Goal: Task Accomplishment & Management: Use online tool/utility

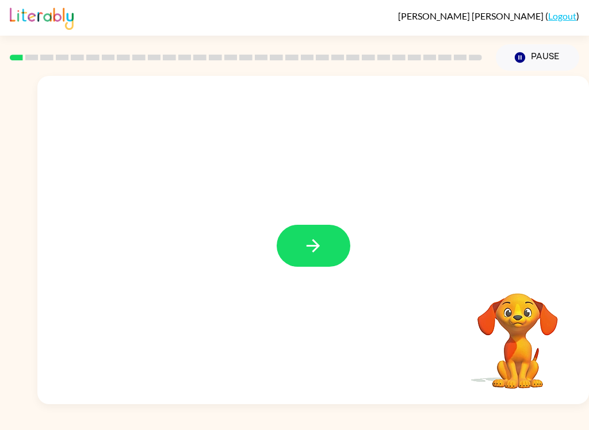
click at [311, 228] on button "button" at bounding box center [314, 246] width 74 height 42
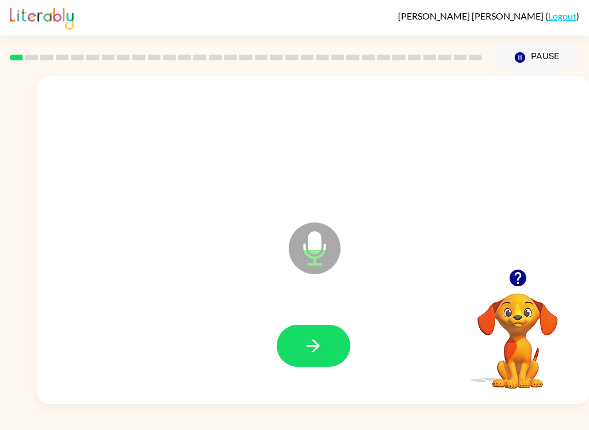
click at [313, 354] on icon "button" at bounding box center [313, 346] width 20 height 20
click at [318, 352] on icon "button" at bounding box center [313, 346] width 20 height 20
click at [310, 349] on icon "button" at bounding box center [313, 346] width 20 height 20
click at [305, 355] on icon "button" at bounding box center [313, 346] width 20 height 20
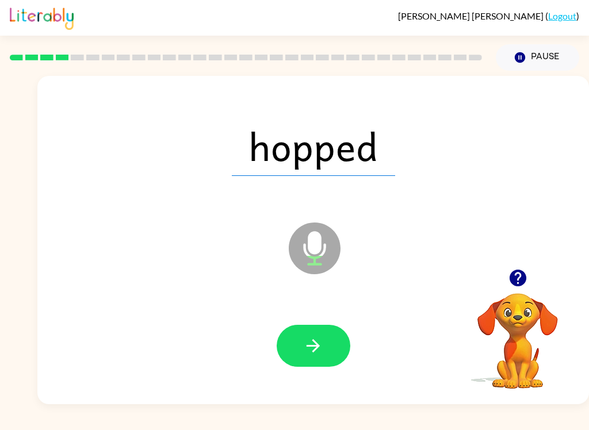
click at [311, 343] on icon "button" at bounding box center [313, 346] width 20 height 20
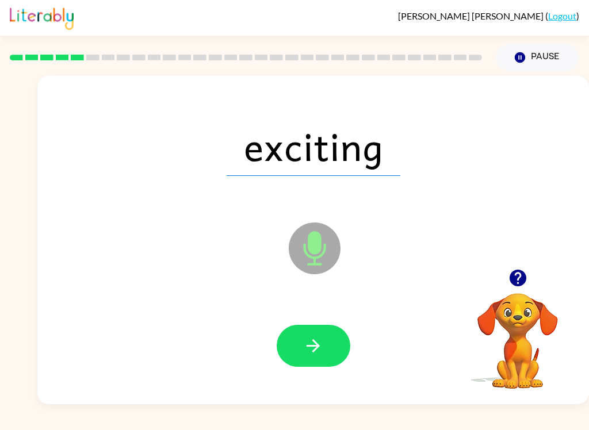
click at [325, 351] on button "button" at bounding box center [314, 346] width 74 height 42
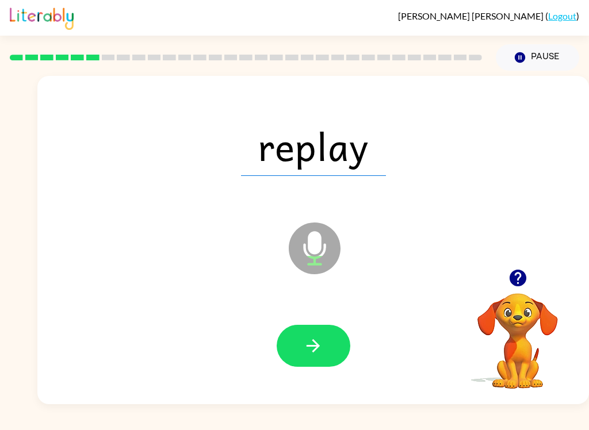
click at [328, 343] on button "button" at bounding box center [314, 346] width 74 height 42
click at [328, 333] on button "button" at bounding box center [314, 346] width 74 height 42
click at [313, 344] on icon "button" at bounding box center [313, 346] width 20 height 20
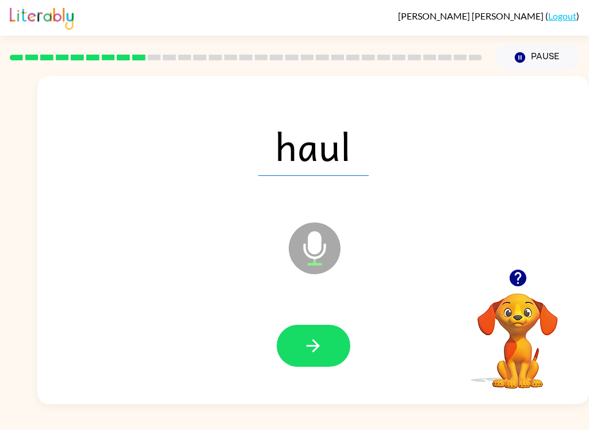
click at [323, 350] on button "button" at bounding box center [314, 346] width 74 height 42
click at [333, 347] on button "button" at bounding box center [314, 346] width 74 height 42
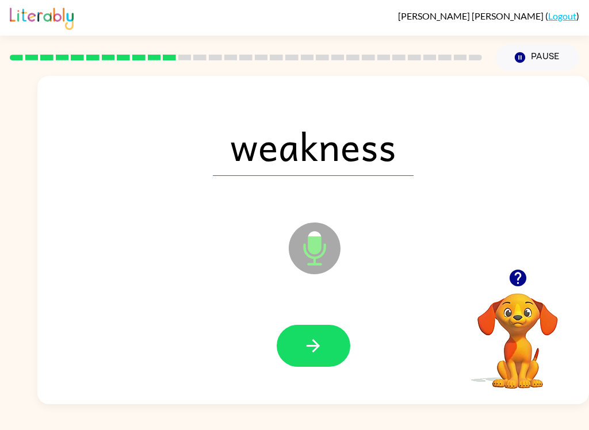
click at [317, 363] on button "button" at bounding box center [314, 346] width 74 height 42
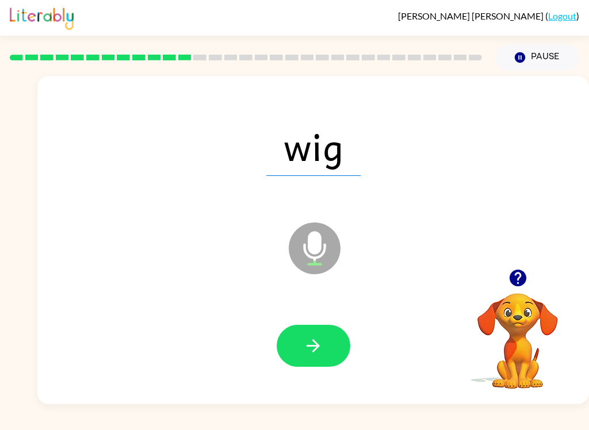
click at [309, 366] on button "button" at bounding box center [314, 346] width 74 height 42
click at [313, 346] on icon "button" at bounding box center [312, 345] width 13 height 13
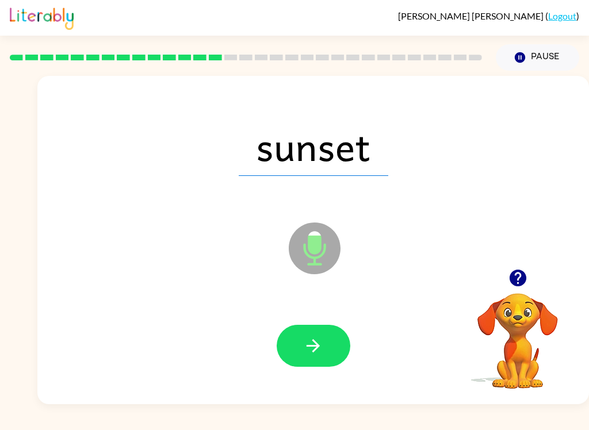
click at [328, 354] on button "button" at bounding box center [314, 346] width 74 height 42
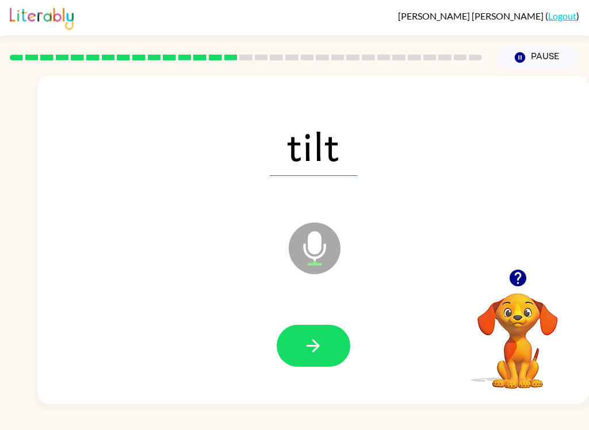
click at [335, 360] on button "button" at bounding box center [314, 346] width 74 height 42
click at [334, 352] on button "button" at bounding box center [314, 346] width 74 height 42
click at [310, 328] on button "button" at bounding box center [314, 346] width 74 height 42
click at [322, 347] on icon "button" at bounding box center [313, 346] width 20 height 20
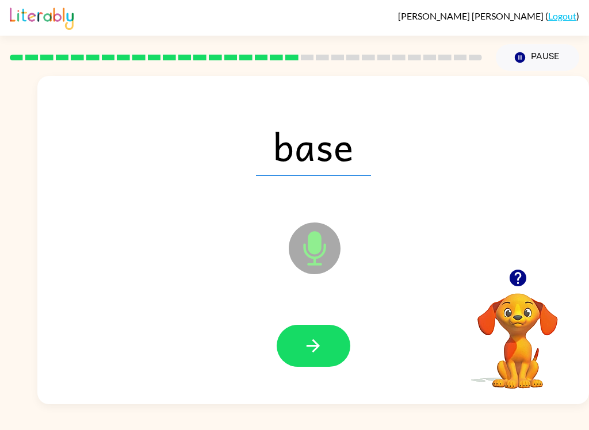
click at [326, 375] on div at bounding box center [313, 346] width 528 height 94
click at [322, 349] on icon "button" at bounding box center [313, 346] width 20 height 20
click at [323, 339] on button "button" at bounding box center [314, 346] width 74 height 42
click at [336, 345] on button "button" at bounding box center [314, 346] width 74 height 42
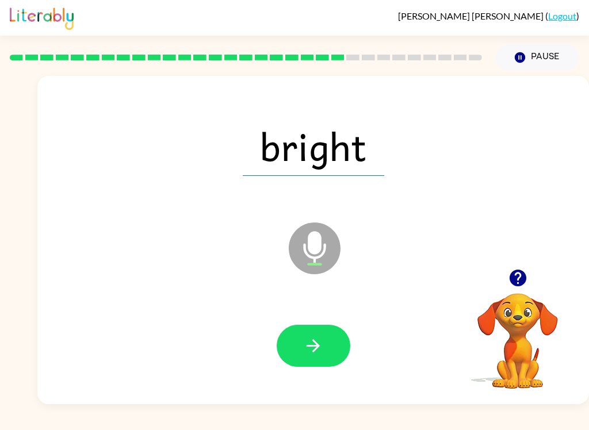
click at [335, 341] on button "button" at bounding box center [314, 346] width 74 height 42
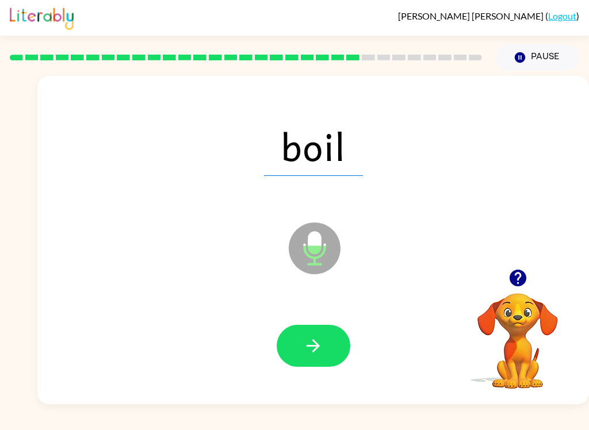
click at [318, 344] on icon "button" at bounding box center [313, 346] width 20 height 20
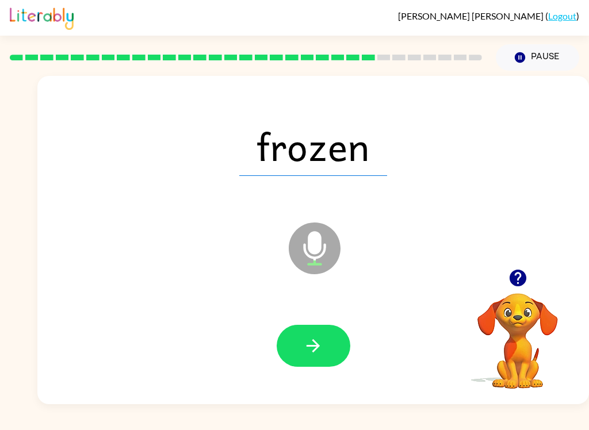
click at [329, 349] on button "button" at bounding box center [314, 346] width 74 height 42
click at [308, 350] on icon "button" at bounding box center [313, 346] width 20 height 20
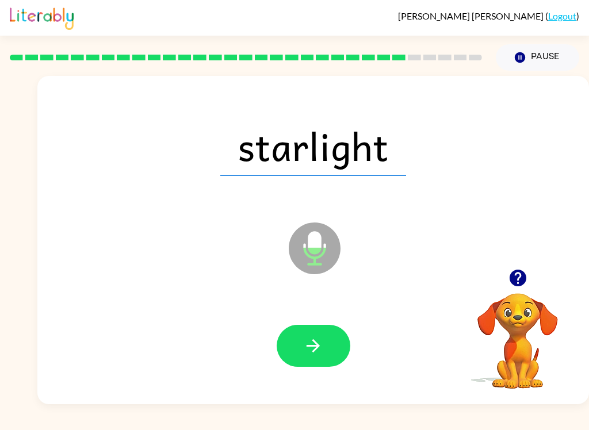
click at [310, 366] on button "button" at bounding box center [314, 346] width 74 height 42
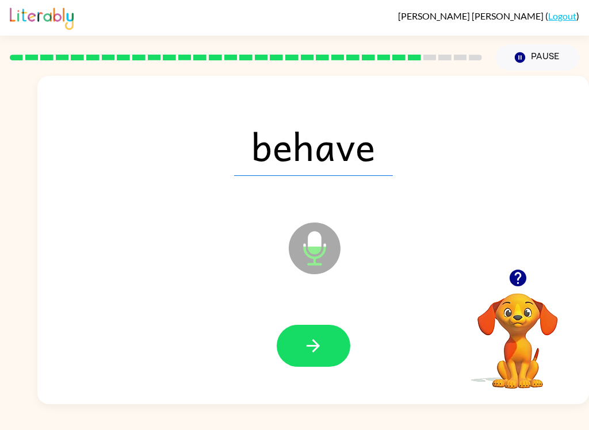
click at [315, 354] on icon "button" at bounding box center [313, 346] width 20 height 20
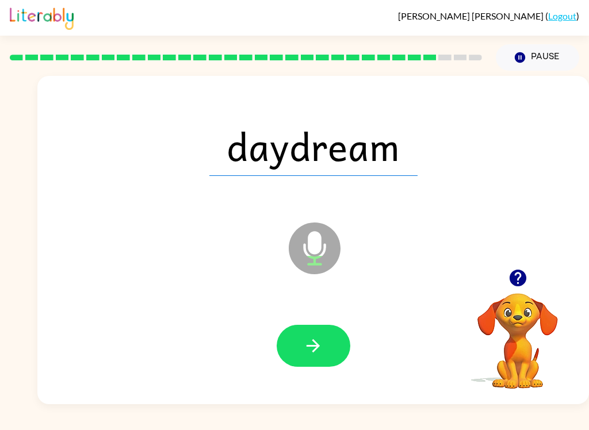
click at [335, 349] on button "button" at bounding box center [314, 346] width 74 height 42
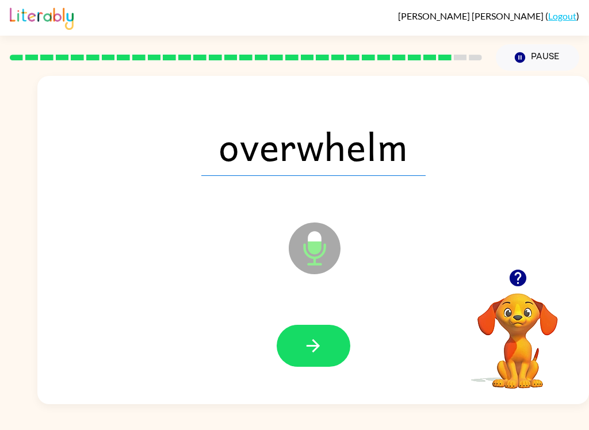
click at [339, 344] on button "button" at bounding box center [314, 346] width 74 height 42
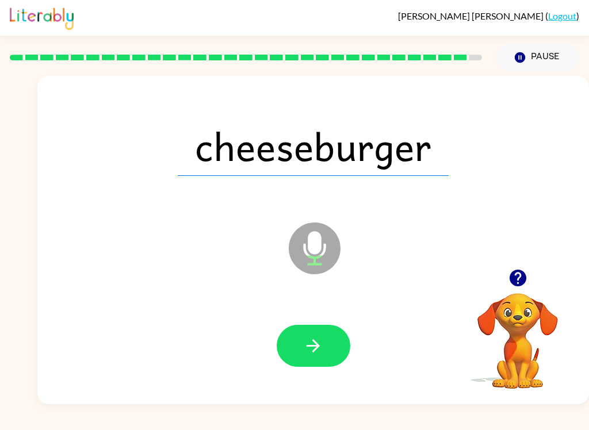
click at [329, 345] on button "button" at bounding box center [314, 346] width 74 height 42
